Goal: Information Seeking & Learning: Find specific fact

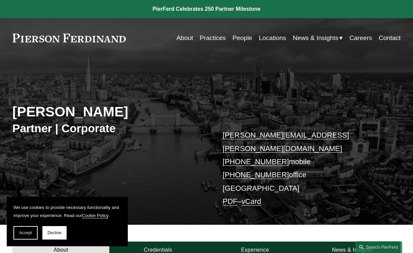
click at [238, 38] on link "People" at bounding box center [242, 38] width 20 height 13
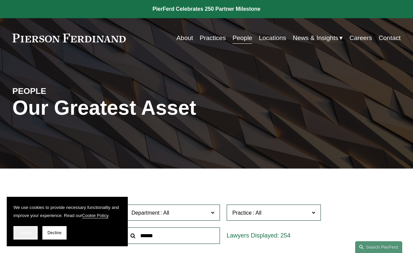
click at [31, 233] on span "Accept" at bounding box center [25, 232] width 13 height 5
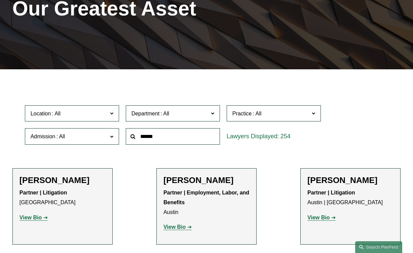
scroll to position [107, 0]
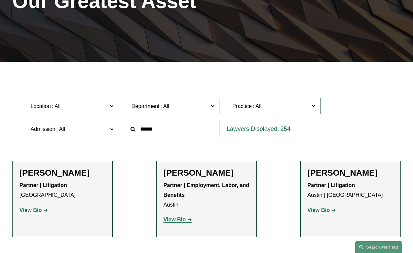
click at [184, 129] on input "text" at bounding box center [173, 129] width 94 height 16
type input "****"
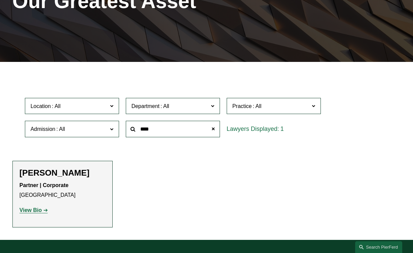
click at [48, 172] on h2 "[PERSON_NAME]" at bounding box center [63, 173] width 86 height 10
click at [34, 210] on strong "View Bio" at bounding box center [31, 210] width 22 height 6
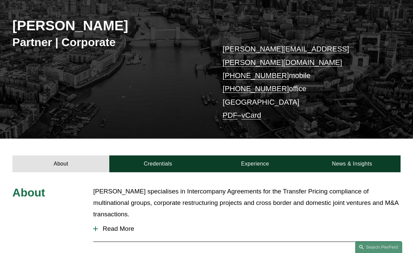
scroll to position [94, 0]
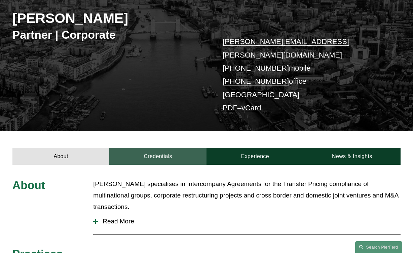
click at [156, 148] on link "Credentials" at bounding box center [157, 156] width 97 height 17
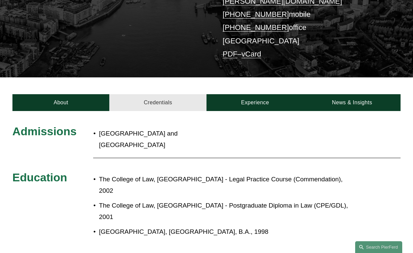
scroll to position [150, 0]
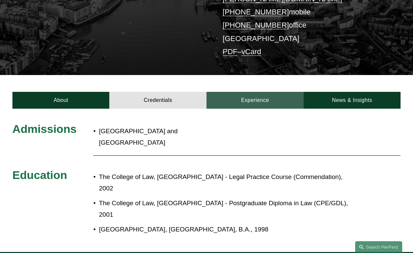
click at [240, 92] on link "Experience" at bounding box center [255, 100] width 97 height 17
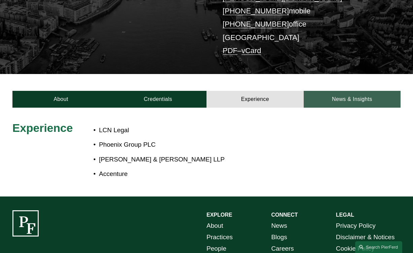
click at [321, 91] on link "News & Insights" at bounding box center [352, 99] width 97 height 17
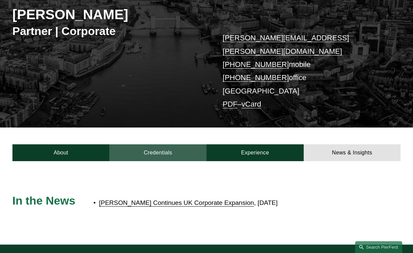
scroll to position [59, 0]
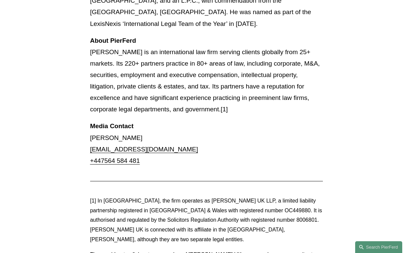
scroll to position [504, 0]
